Goal: Entertainment & Leisure: Consume media (video, audio)

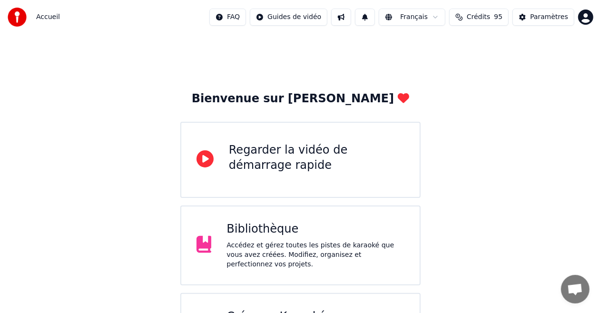
click at [258, 242] on div "Bibliothèque Accédez et gérez toutes les pistes de karaoké que vous avez créées…" at bounding box center [315, 246] width 178 height 48
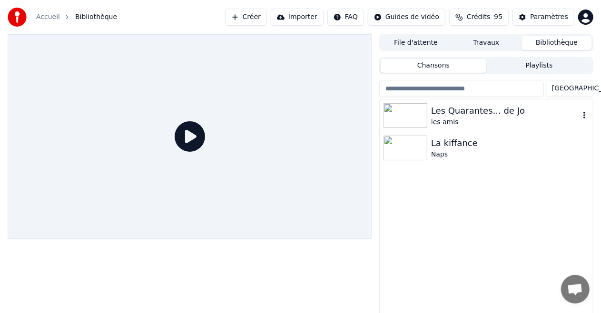
click at [398, 111] on img at bounding box center [405, 115] width 44 height 25
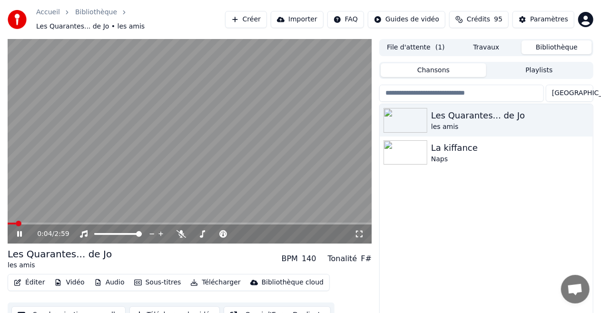
click at [16, 223] on span at bounding box center [12, 224] width 8 height 2
click at [8, 222] on span at bounding box center [11, 224] width 6 height 6
click at [8, 224] on span at bounding box center [11, 224] width 6 height 6
click at [17, 230] on icon at bounding box center [26, 234] width 22 height 8
click at [8, 221] on span at bounding box center [11, 224] width 6 height 6
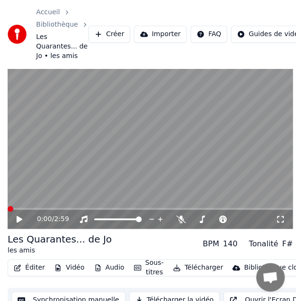
click at [18, 216] on icon at bounding box center [20, 219] width 6 height 7
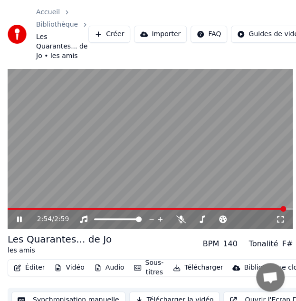
click at [17, 216] on icon at bounding box center [26, 220] width 22 height 8
